Goal: Navigation & Orientation: Find specific page/section

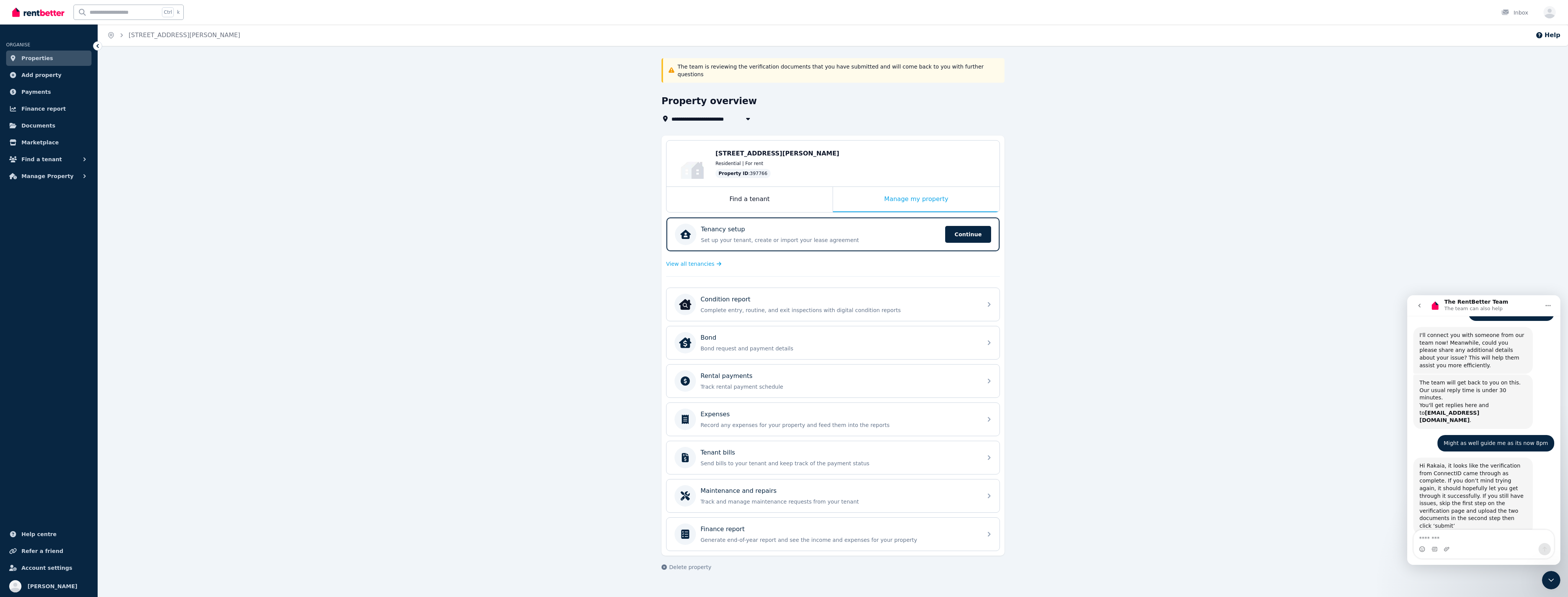
scroll to position [892, 0]
click at [41, 59] on span "Properties" at bounding box center [37, 58] width 32 height 9
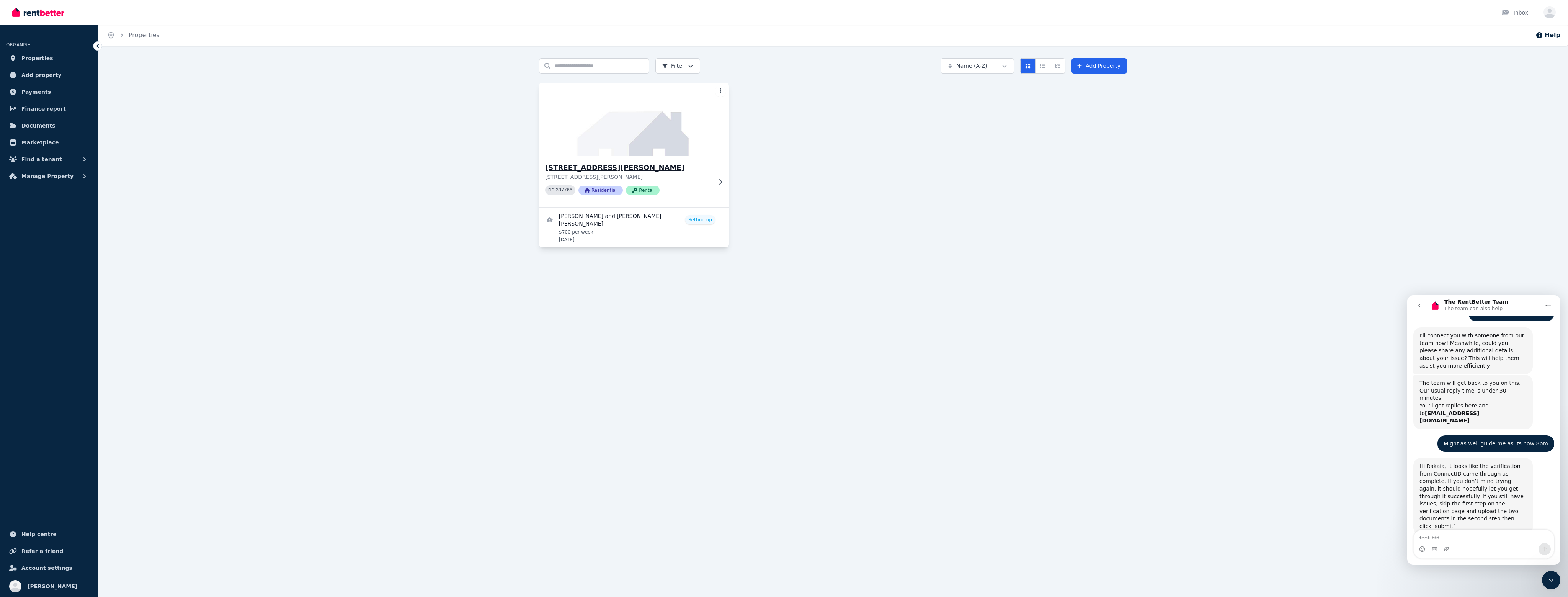
click at [641, 148] on img at bounding box center [634, 119] width 200 height 77
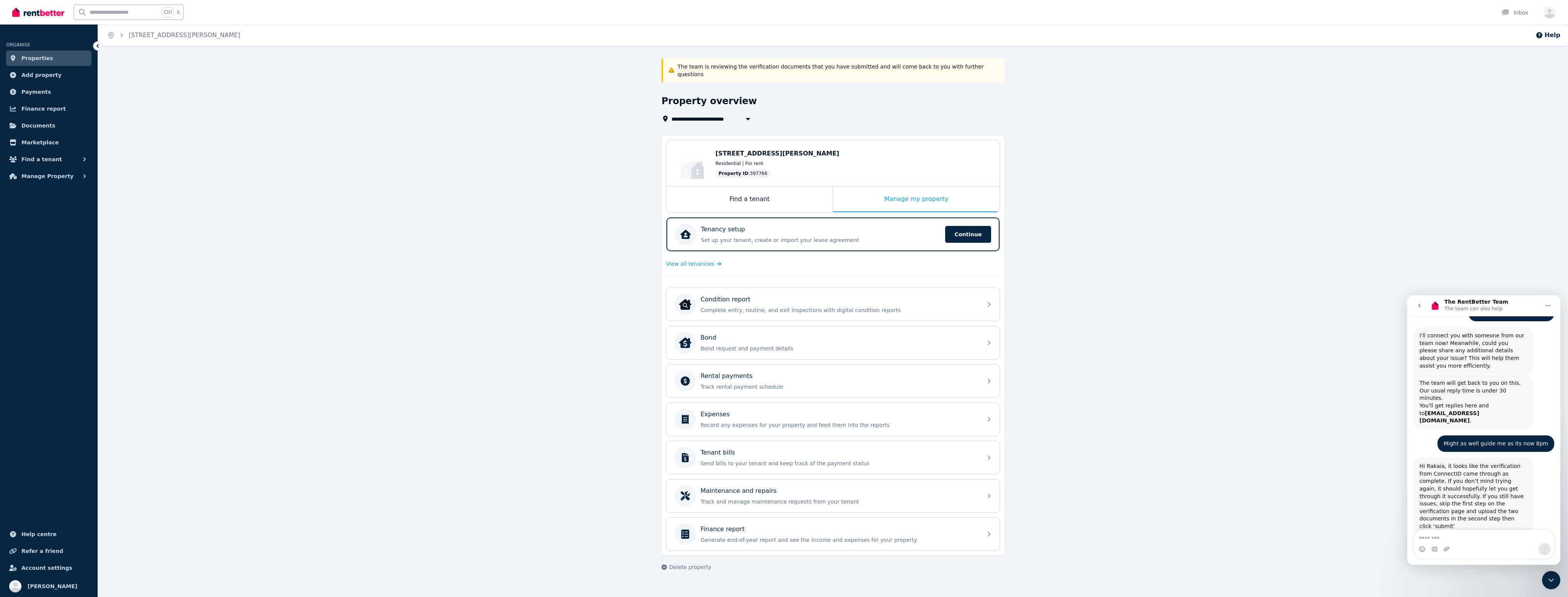
click at [28, 62] on span "Properties" at bounding box center [37, 58] width 32 height 9
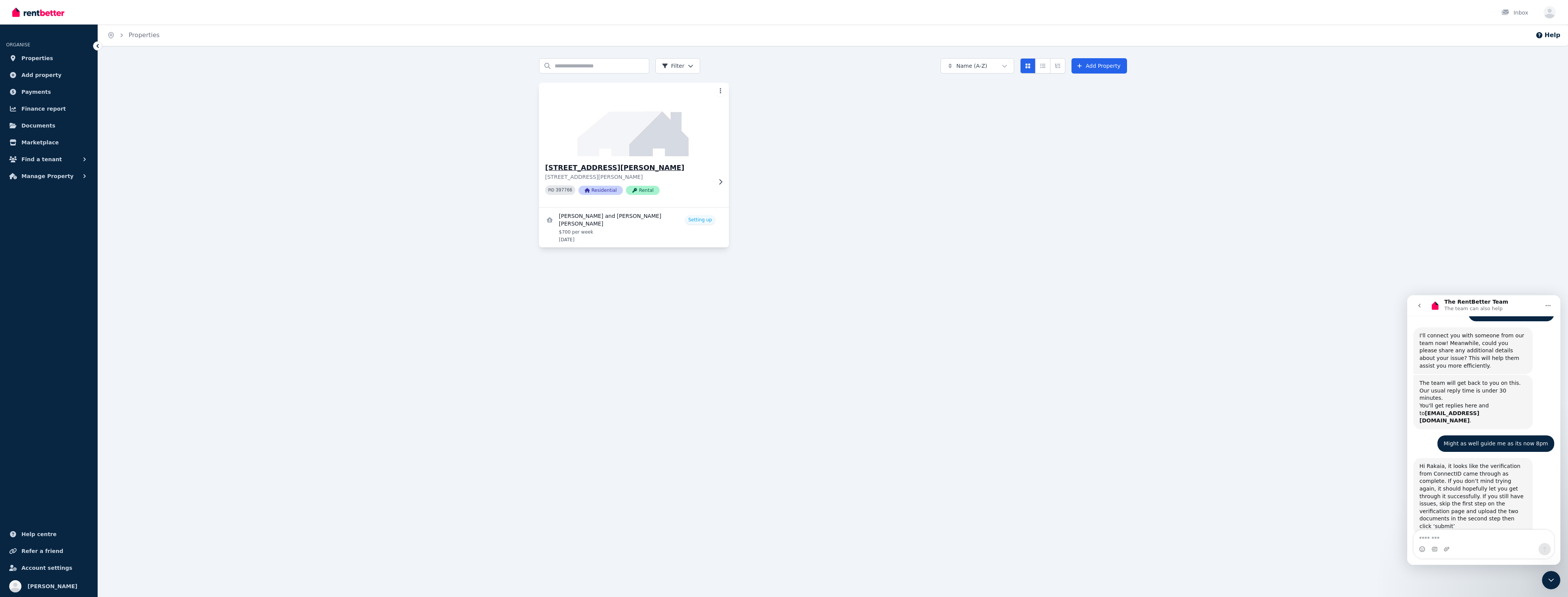
click at [605, 171] on h3 "[STREET_ADDRESS][PERSON_NAME]" at bounding box center [629, 168] width 167 height 11
